Goal: Task Accomplishment & Management: Manage account settings

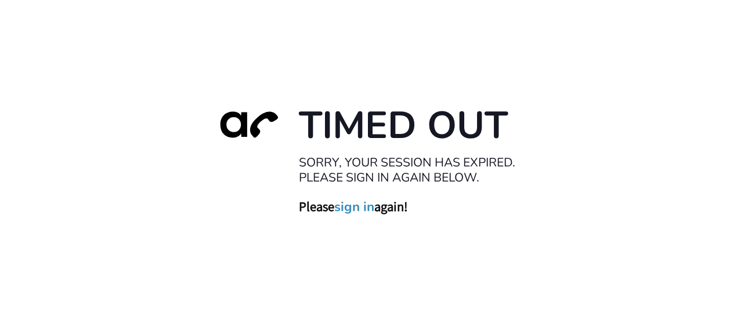
click at [355, 206] on link "sign in" at bounding box center [354, 206] width 40 height 16
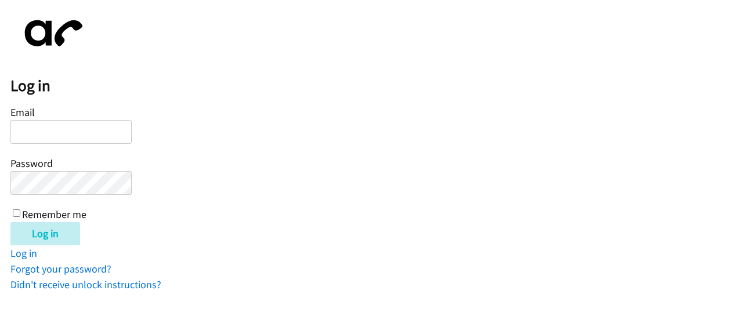
click at [50, 126] on input "Email" at bounding box center [70, 132] width 121 height 24
type input "[PERSON_NAME][EMAIL_ADDRESS][PERSON_NAME][DOMAIN_NAME]"
click at [10, 222] on input "Log in" at bounding box center [45, 233] width 70 height 23
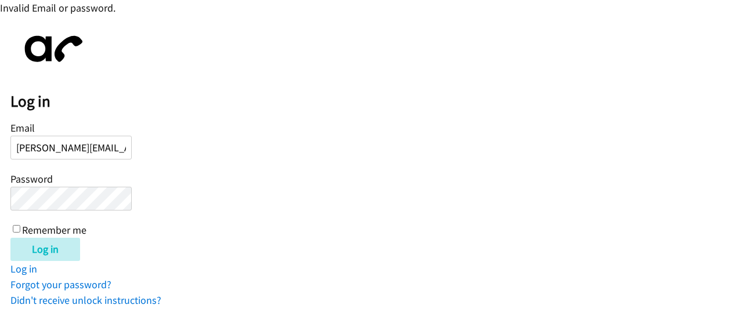
click at [20, 225] on input "Remember me" at bounding box center [17, 229] width 8 height 8
checkbox input "true"
drag, startPoint x: 77, startPoint y: 152, endPoint x: 88, endPoint y: 150, distance: 11.3
click at [77, 152] on input "[PERSON_NAME][EMAIL_ADDRESS][PERSON_NAME][DOMAIN_NAME]" at bounding box center [70, 148] width 121 height 24
